Goal: Entertainment & Leisure: Consume media (video, audio)

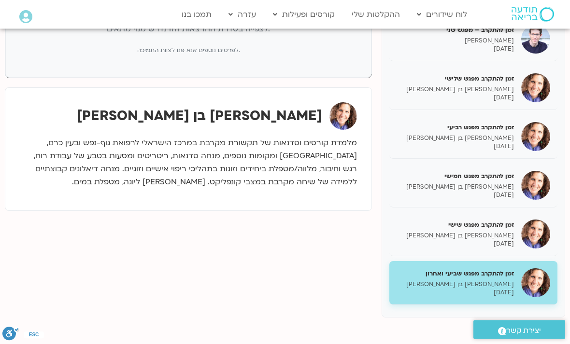
scroll to position [175, 0]
click at [504, 281] on p "[PERSON_NAME] בן [PERSON_NAME]" at bounding box center [454, 285] width 117 height 8
click at [459, 274] on h5 "זמן להתקרב מפגש שביעי ואחרון" at bounding box center [454, 273] width 117 height 9
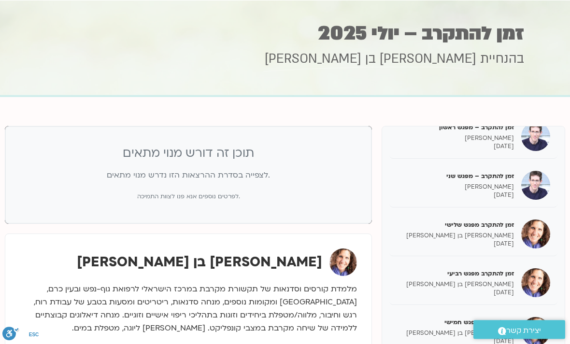
scroll to position [0, 0]
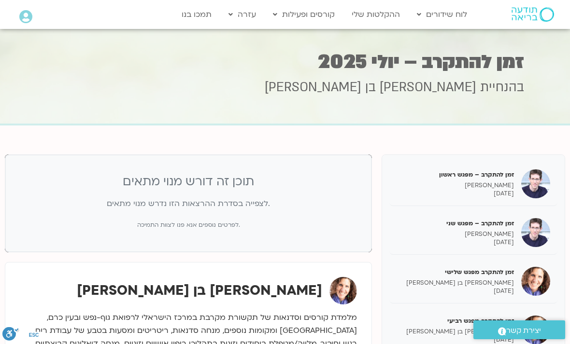
scroll to position [206, 0]
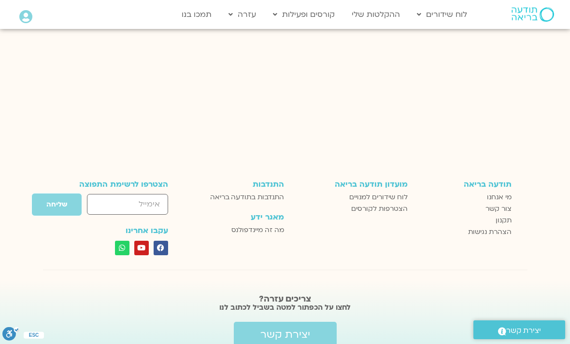
scroll to position [1300, 0]
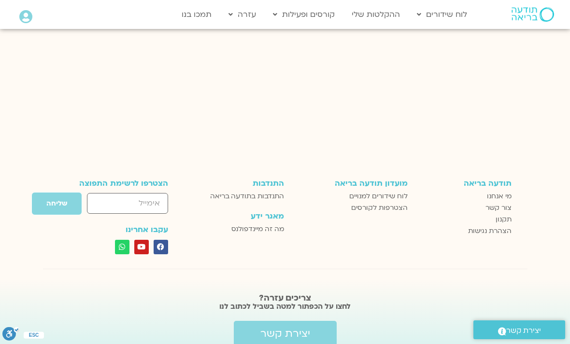
click at [398, 191] on span "לוח שידורים למנויים" at bounding box center [378, 197] width 58 height 12
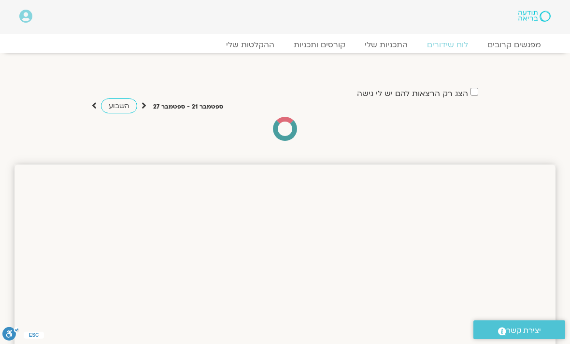
click at [271, 48] on link "ההקלטות שלי" at bounding box center [250, 45] width 68 height 10
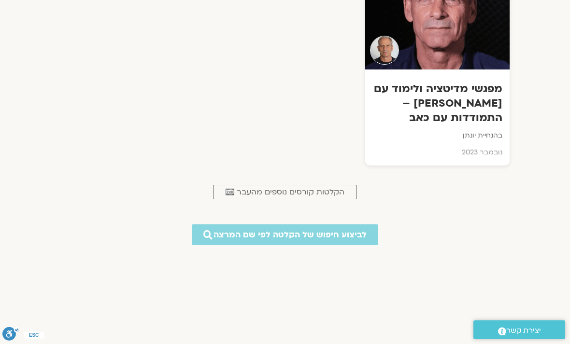
scroll to position [3671, 0]
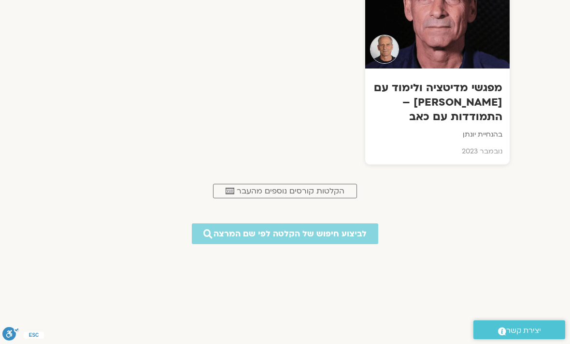
click at [351, 184] on link ".cls-1,.cls-2{stroke-width:0px;}.cls-2{fill:#fff;} הקלטות קורסים נוספים מהעבר" at bounding box center [285, 191] width 144 height 14
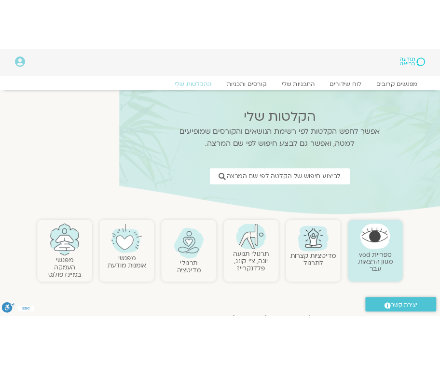
scroll to position [0, -24]
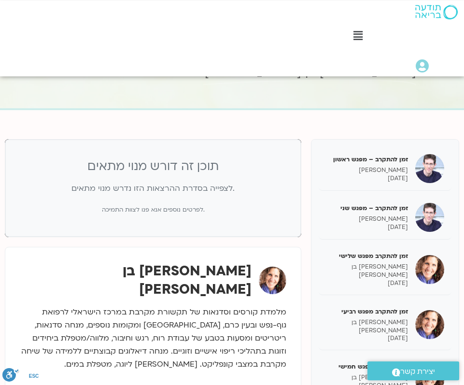
scroll to position [63, 0]
click at [185, 215] on div "תוכן זה דורש מנוי מתאים לצפייה בסדרת ההרצאות הזו נדרש מנוי מתאים. לפרטים נוספים…" at bounding box center [153, 188] width 296 height 98
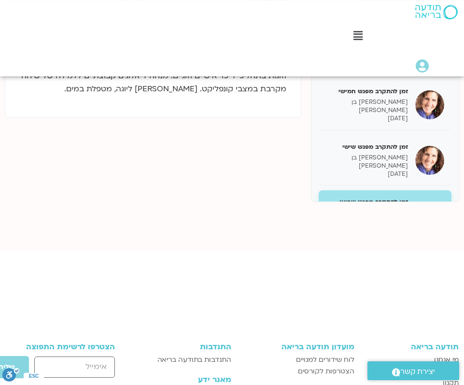
scroll to position [396, 0]
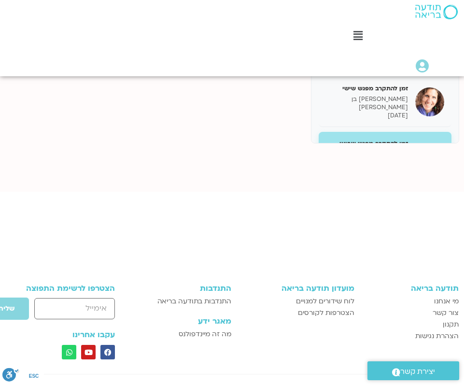
click at [440, 312] on span "צור קשר" at bounding box center [446, 313] width 26 height 12
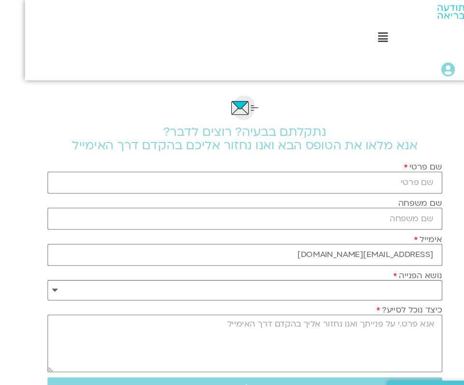
scroll to position [3, 0]
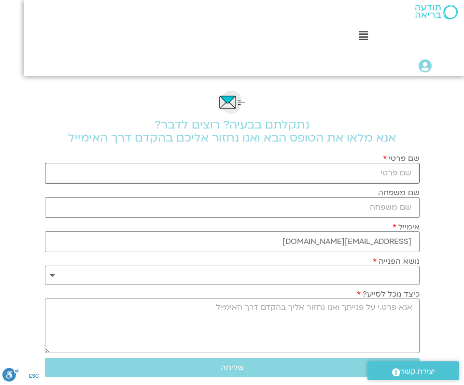
click at [372, 183] on input "שם פרטי" at bounding box center [232, 173] width 375 height 21
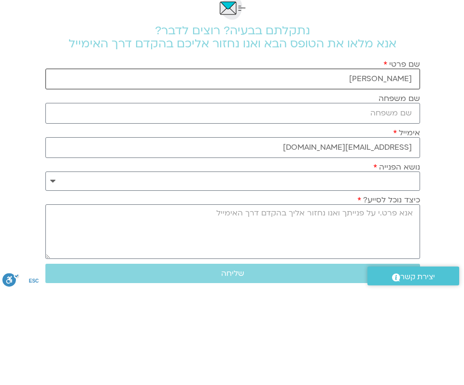
type input "נירה"
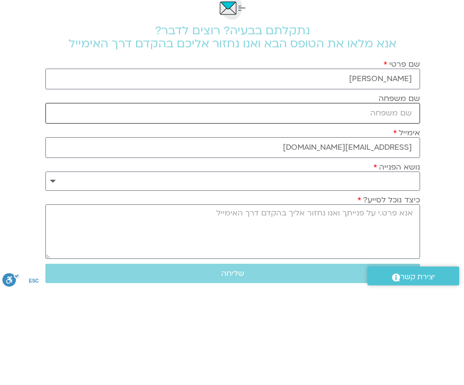
click at [396, 197] on input "שם משפחה" at bounding box center [232, 207] width 375 height 21
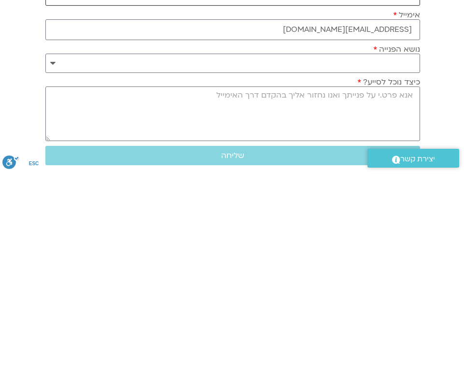
type input "בריינר"
click at [60, 266] on select "**********" at bounding box center [232, 275] width 375 height 19
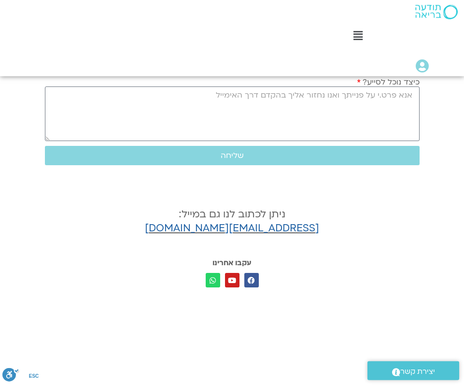
select select "**********"
click at [404, 109] on textarea "כיצד נוכל לסייע?" at bounding box center [232, 113] width 375 height 55
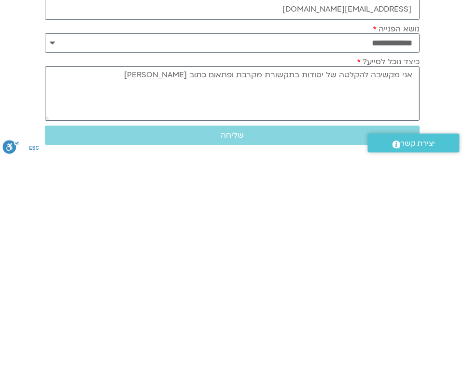
scroll to position [8, 0]
type textarea "אני מקשיבה להקלטה של יסודות בתקשורת מקרבת ופתאום כתוב לי שאני לא יכולה להקשיב. …"
click at [264, 353] on button "שליחה" at bounding box center [232, 362] width 375 height 19
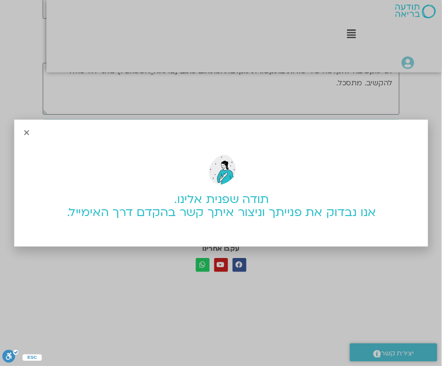
scroll to position [258, -23]
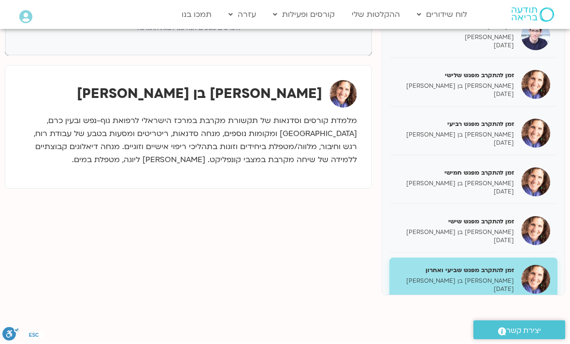
click at [384, 23] on link "ההקלטות שלי" at bounding box center [376, 14] width 58 height 18
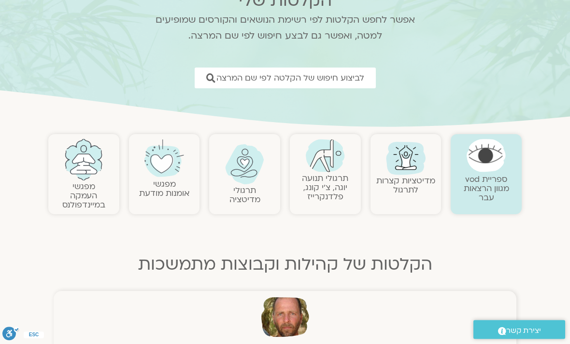
scroll to position [86, 0]
click at [260, 81] on span "לביצוע חיפוש של הקלטה לפי שם המרצה" at bounding box center [290, 77] width 148 height 9
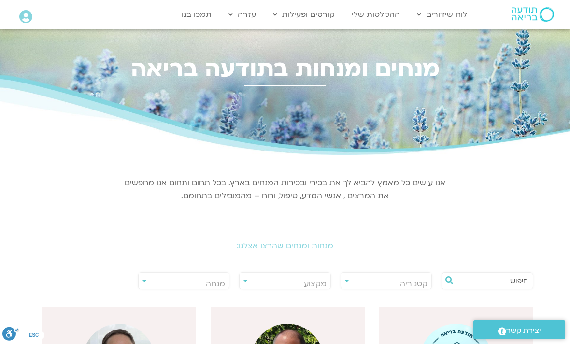
scroll to position [0, 0]
click at [217, 284] on span "מנחה" at bounding box center [215, 284] width 19 height 11
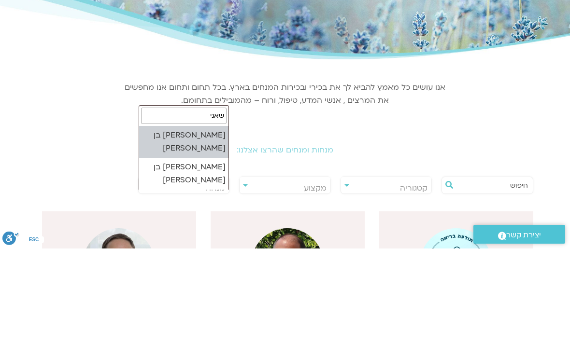
type input "שאניה"
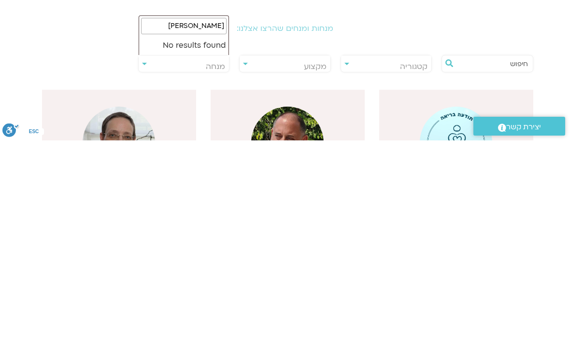
scroll to position [16, 0]
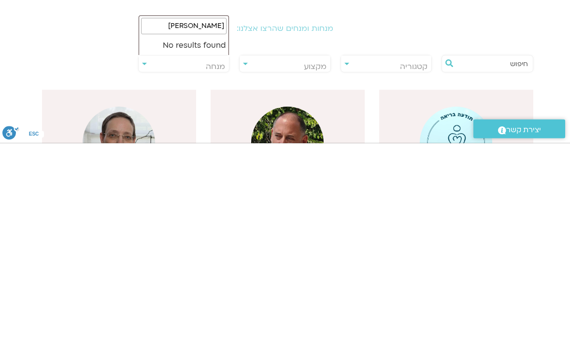
click at [391, 225] on h2 "מנחות ומנחים שהרצו אצלנו:" at bounding box center [284, 229] width 541 height 9
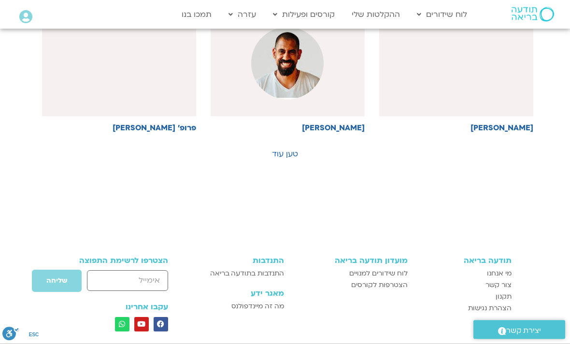
scroll to position [717, 0]
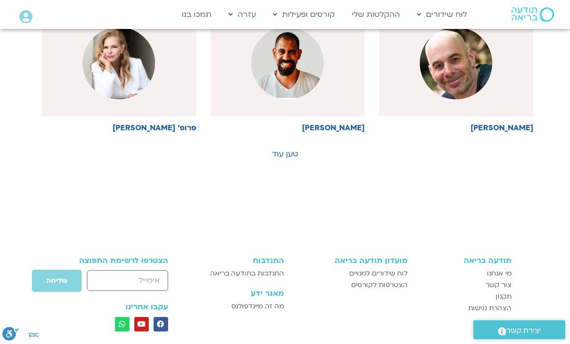
click at [288, 158] on link "טען עוד" at bounding box center [285, 154] width 26 height 11
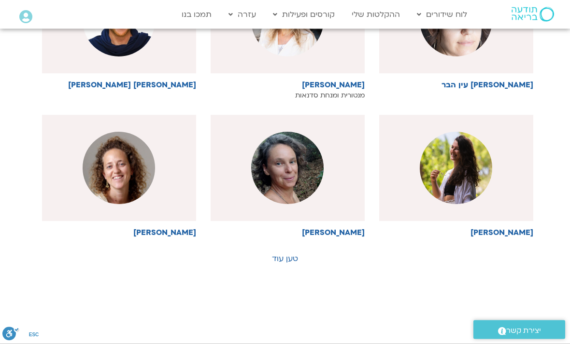
click at [291, 261] on link "טען עוד" at bounding box center [285, 259] width 26 height 11
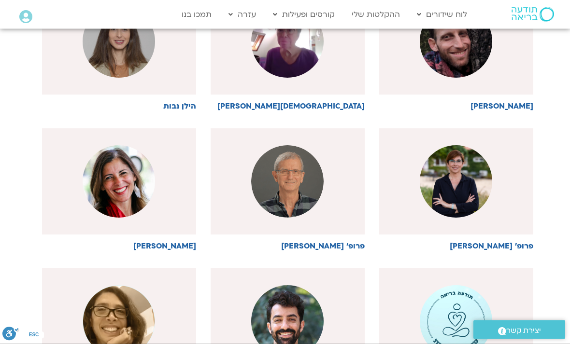
scroll to position [1413, 0]
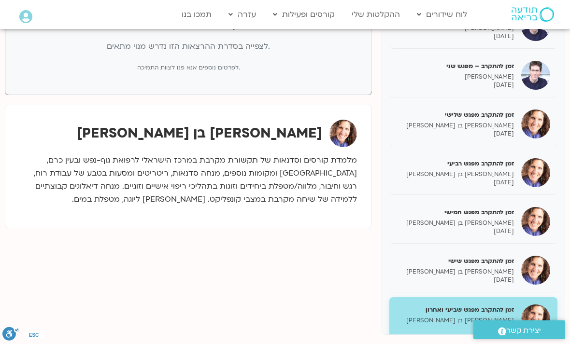
click at [384, 18] on link "ההקלטות שלי" at bounding box center [376, 14] width 58 height 18
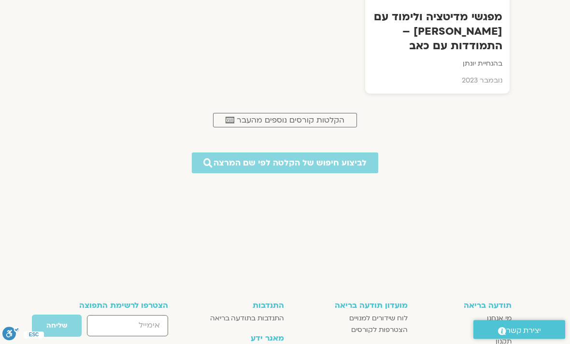
scroll to position [3739, 0]
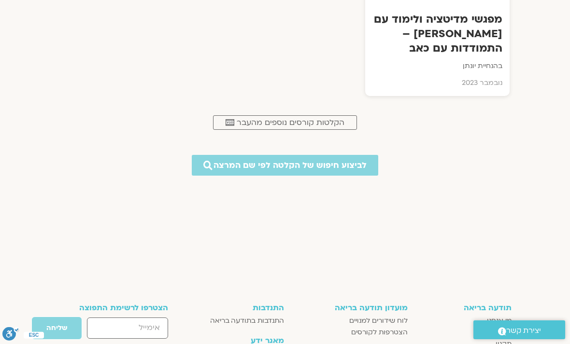
click at [334, 118] on span "הקלטות קורסים נוספים מהעבר" at bounding box center [291, 122] width 108 height 9
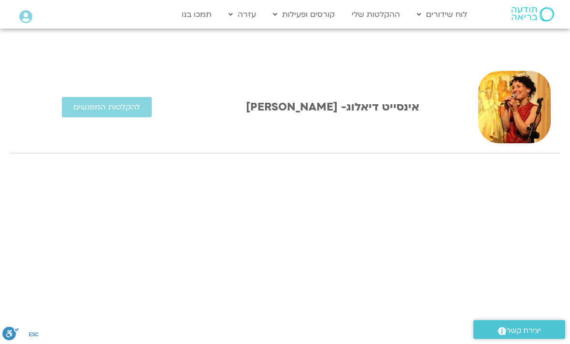
scroll to position [227, 0]
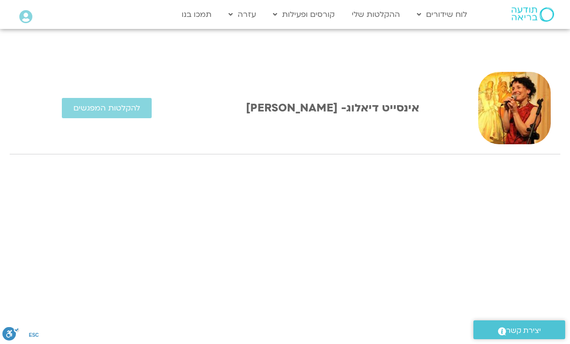
click at [140, 113] on span "להקלטות המפגשים" at bounding box center [106, 108] width 67 height 9
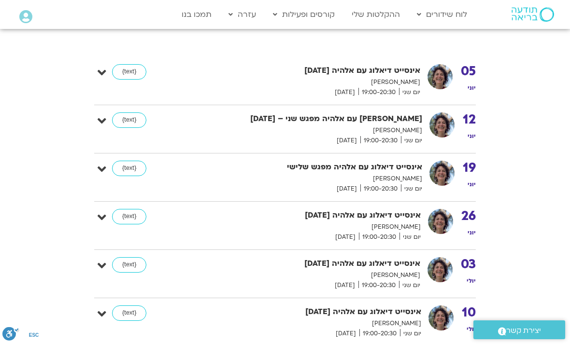
scroll to position [265, 0]
click at [137, 77] on link "{text}" at bounding box center [129, 72] width 34 height 15
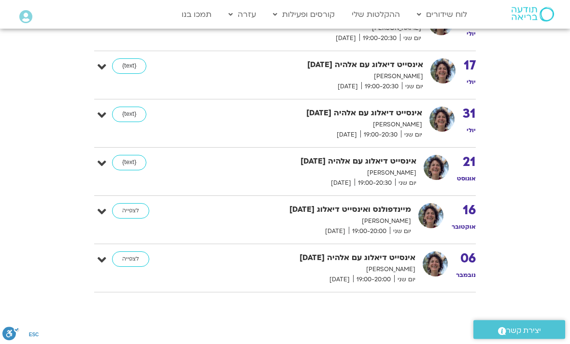
scroll to position [562, 0]
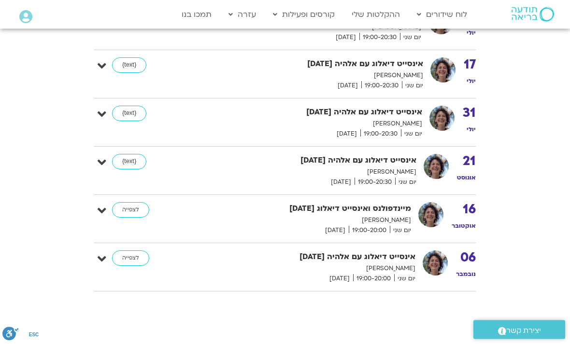
click at [146, 213] on link "לצפייה" at bounding box center [130, 210] width 37 height 15
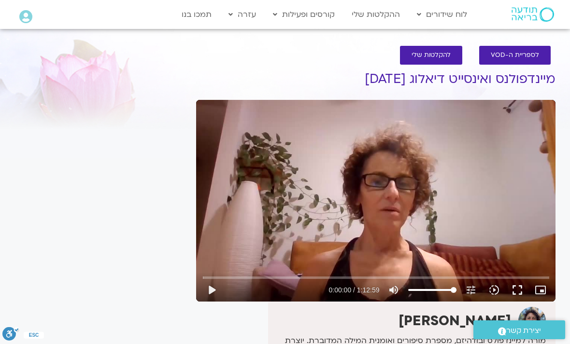
click at [217, 289] on button "play_arrow" at bounding box center [211, 290] width 23 height 23
click at [218, 289] on button "pause" at bounding box center [211, 290] width 23 height 23
click at [219, 286] on button "play_arrow" at bounding box center [211, 290] width 23 height 23
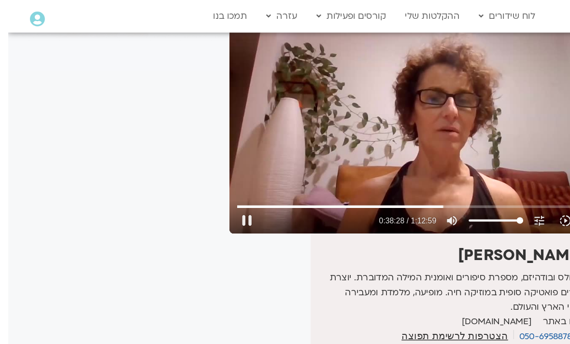
scroll to position [73, 0]
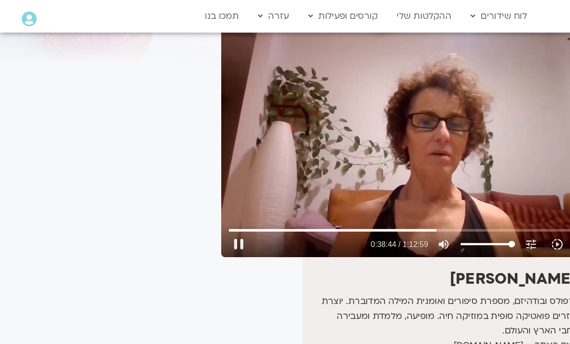
click at [213, 220] on button "pause" at bounding box center [211, 216] width 23 height 23
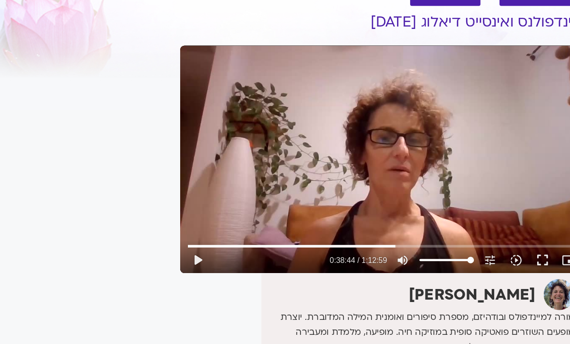
scroll to position [0, 0]
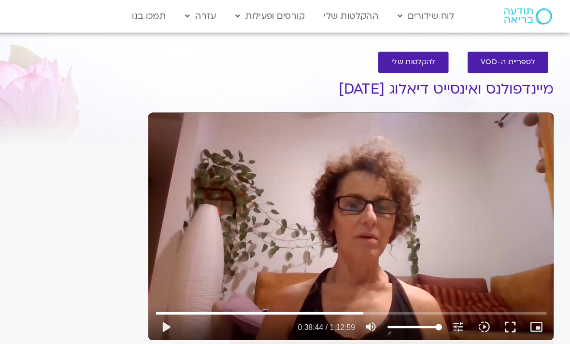
type input "2324.29452379066"
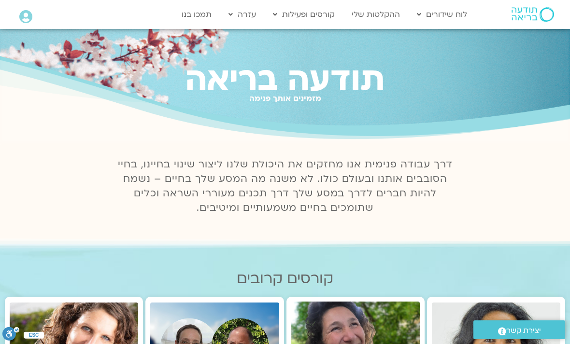
click at [391, 21] on link "ההקלטות שלי" at bounding box center [376, 14] width 58 height 18
